Goal: Transaction & Acquisition: Book appointment/travel/reservation

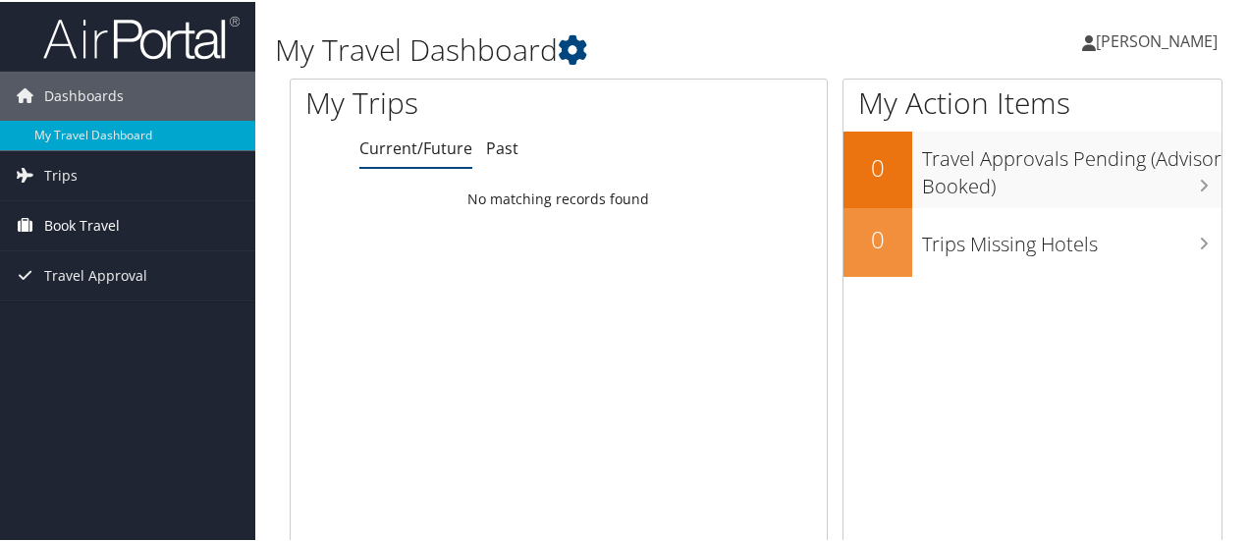
click at [57, 223] on span "Book Travel" at bounding box center [82, 223] width 76 height 49
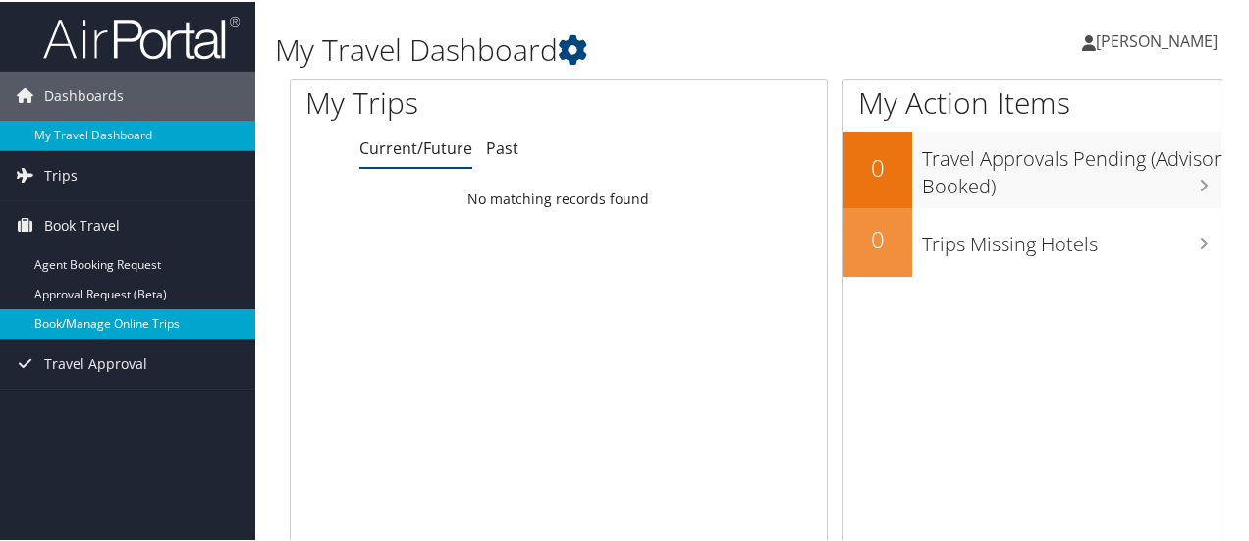
click at [95, 316] on link "Book/Manage Online Trips" at bounding box center [127, 321] width 255 height 29
